Goal: Task Accomplishment & Management: Complete application form

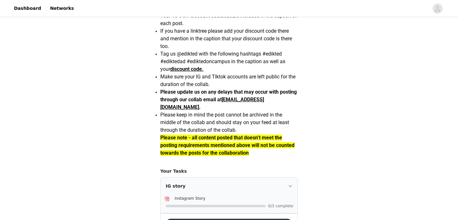
scroll to position [606, 0]
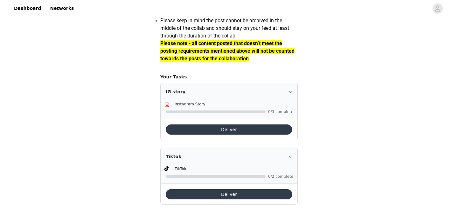
click at [290, 154] on div "Tiktok" at bounding box center [229, 156] width 137 height 17
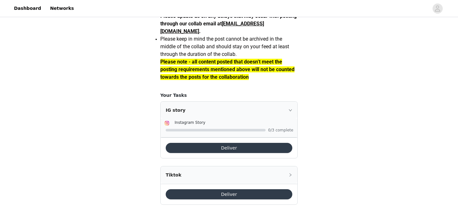
scroll to position [587, 0]
click at [263, 195] on button "Deliver" at bounding box center [229, 194] width 126 height 10
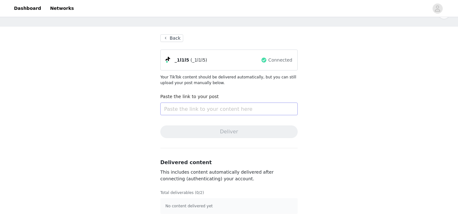
scroll to position [21, 0]
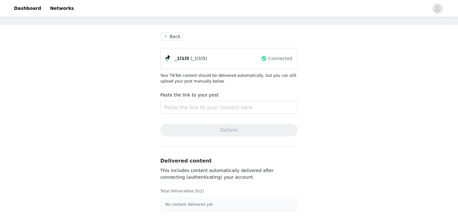
click at [218, 114] on div "Paste the link to your post" at bounding box center [228, 104] width 137 height 24
click at [219, 105] on input "text" at bounding box center [228, 107] width 137 height 13
paste input "[URL][DOMAIN_NAME]"
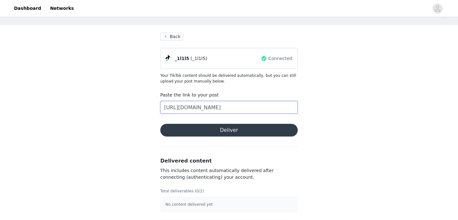
type input "[URL][DOMAIN_NAME]"
click at [332, 100] on div "Complete Task Back _1l1l5 (_1l1l5) Connected Your TikTok content should be deli…" at bounding box center [229, 108] width 458 height 223
click at [230, 131] on button "Deliver" at bounding box center [228, 130] width 137 height 13
